Goal: Task Accomplishment & Management: Manage account settings

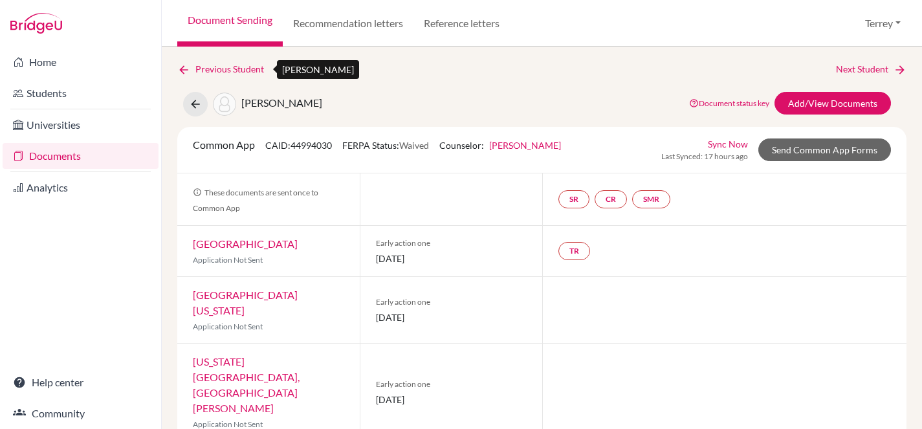
click at [186, 68] on icon at bounding box center [183, 69] width 13 height 13
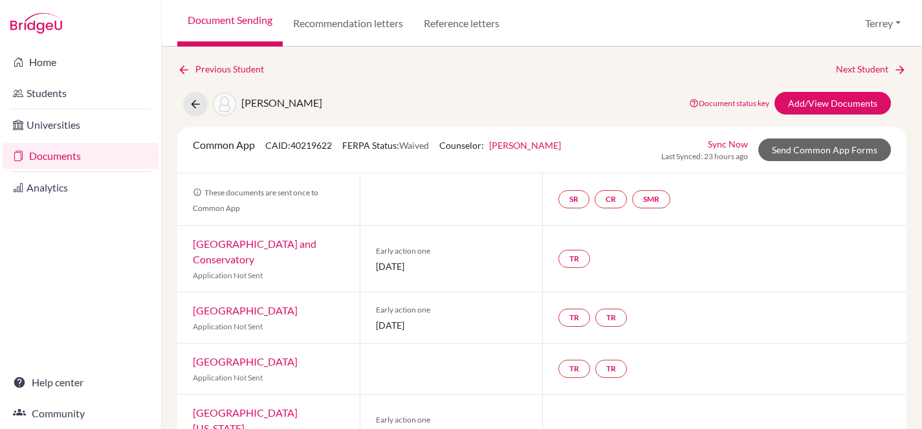
click at [49, 149] on link "Documents" at bounding box center [81, 156] width 156 height 26
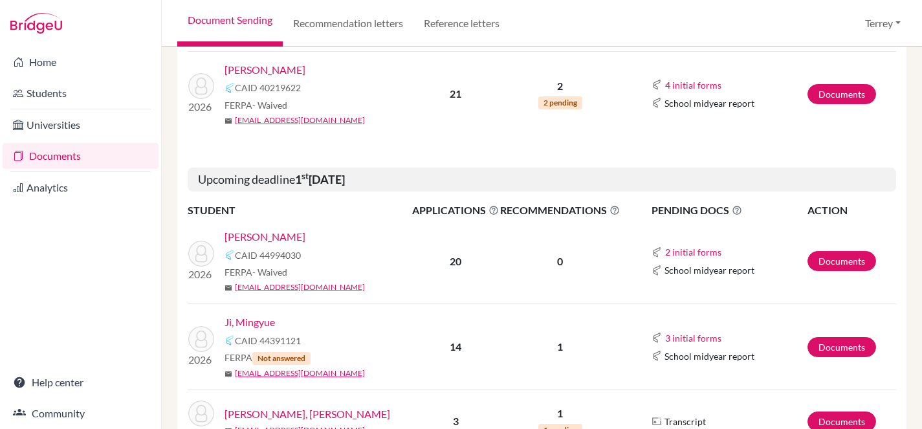
scroll to position [547, 0]
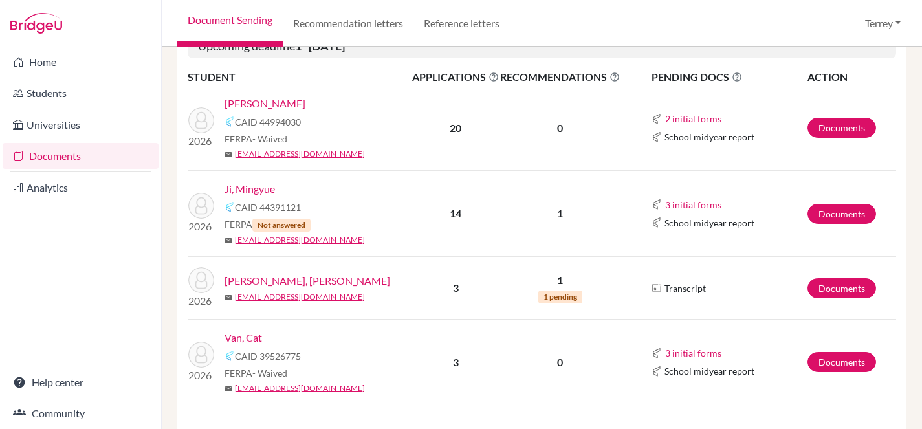
click at [242, 336] on link "Van, Cat" at bounding box center [243, 338] width 38 height 16
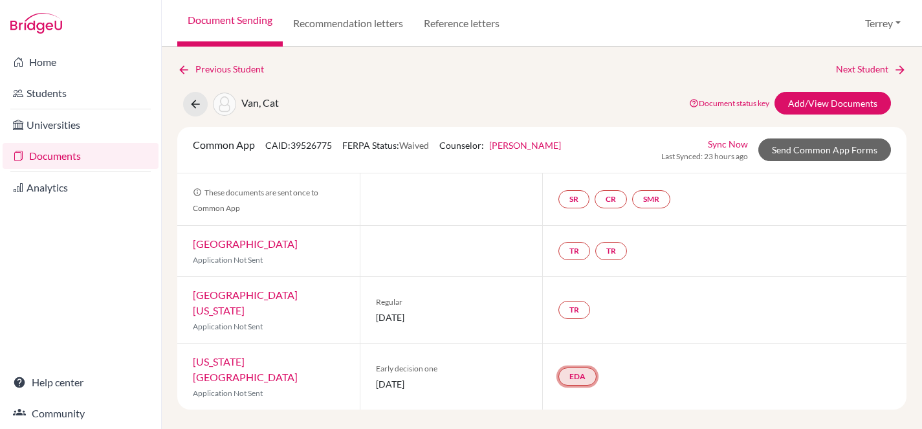
click at [586, 367] on link "EDA" at bounding box center [577, 376] width 38 height 18
click at [572, 294] on h3 "Early decision agreement" at bounding box center [576, 305] width 127 height 23
drag, startPoint x: 596, startPoint y: 290, endPoint x: 584, endPoint y: 291, distance: 11.7
click at [594, 294] on h3 "Early decision agreement" at bounding box center [576, 305] width 127 height 23
click at [567, 367] on link "EDA" at bounding box center [577, 376] width 38 height 18
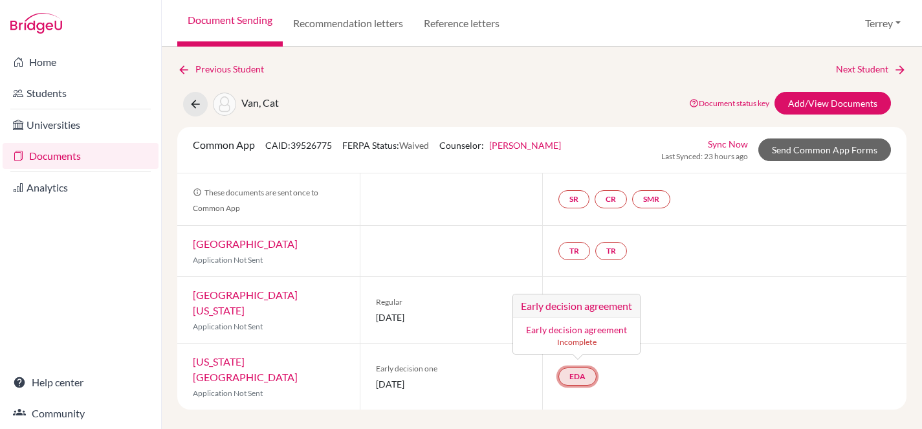
click at [567, 294] on h3 "Early decision agreement" at bounding box center [576, 305] width 127 height 23
click at [576, 367] on link "EDA" at bounding box center [577, 376] width 38 height 18
click at [564, 294] on h3 "Early decision agreement" at bounding box center [576, 305] width 127 height 23
click at [271, 355] on link "[US_STATE][GEOGRAPHIC_DATA]" at bounding box center [245, 369] width 105 height 28
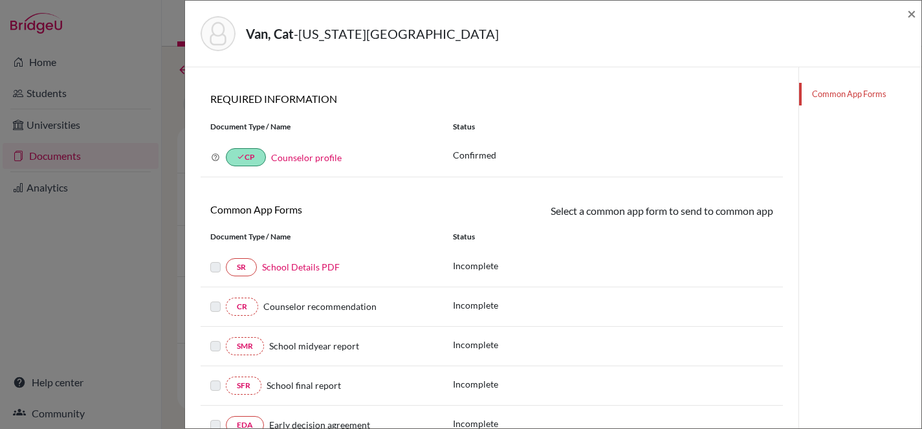
scroll to position [204, 0]
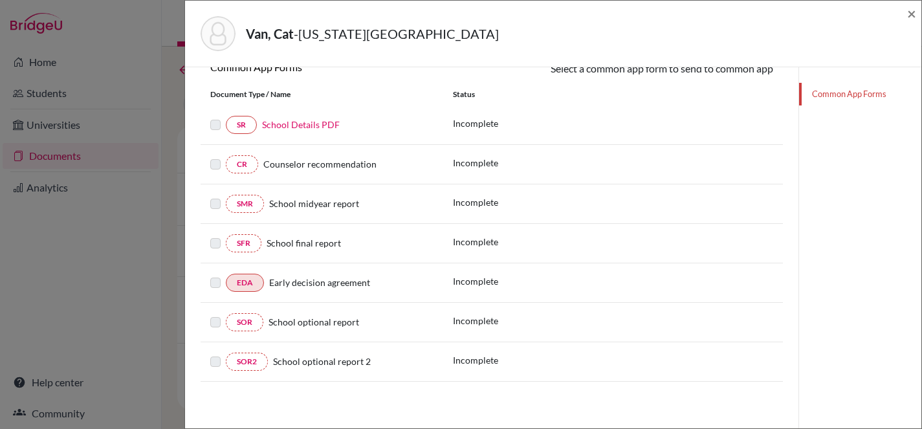
click at [247, 280] on link "EDA" at bounding box center [245, 283] width 38 height 18
click at [222, 283] on div at bounding box center [218, 283] width 16 height 16
click at [235, 283] on link "EDA" at bounding box center [245, 283] width 38 height 18
click at [236, 283] on link "EDA" at bounding box center [245, 283] width 38 height 18
click at [216, 275] on label at bounding box center [215, 275] width 10 height 0
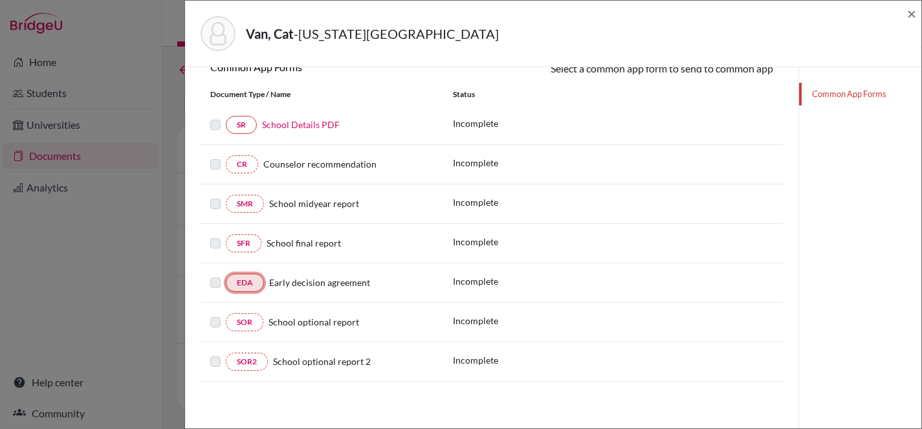
click at [246, 285] on link "EDA" at bounding box center [245, 283] width 38 height 18
click at [254, 287] on link "EDA" at bounding box center [245, 283] width 38 height 18
click at [213, 275] on label at bounding box center [215, 275] width 10 height 0
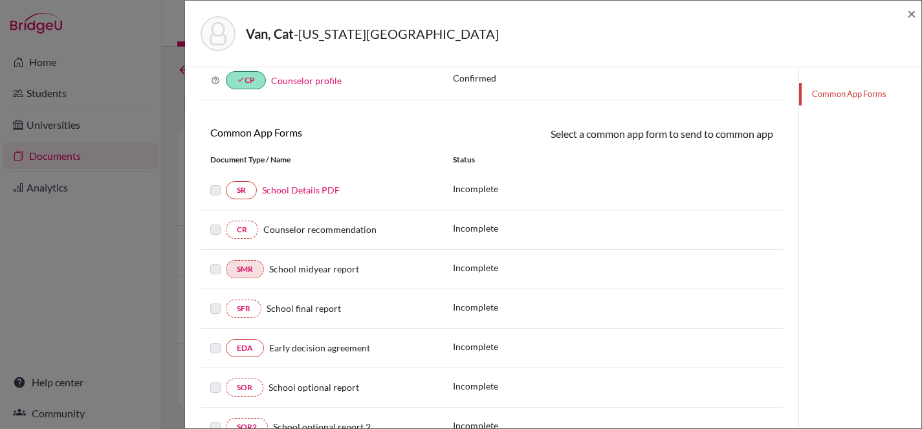
scroll to position [85, 0]
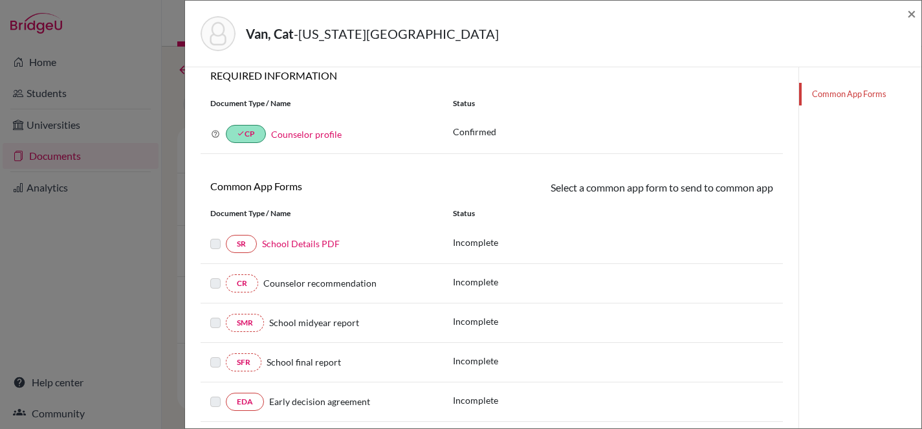
click at [153, 39] on div "Van, Cat - New York University × Teacher Recommendations 0 Required 2 Optional …" at bounding box center [461, 214] width 922 height 429
click at [133, 97] on div "Van, Cat - New York University × Teacher Recommendations 0 Required 2 Optional …" at bounding box center [461, 214] width 922 height 429
click at [912, 17] on span "×" at bounding box center [911, 13] width 9 height 19
